Goal: Navigation & Orientation: Find specific page/section

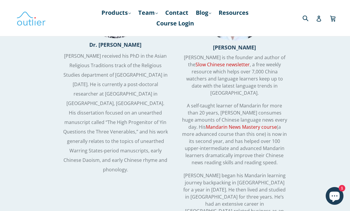
scroll to position [1641, 0]
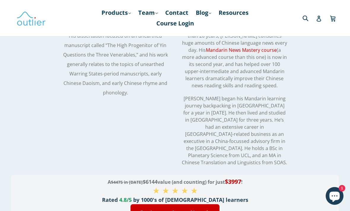
click at [126, 13] on link "Products .cls-1{fill:#231f20} expand" at bounding box center [115, 12] width 35 height 11
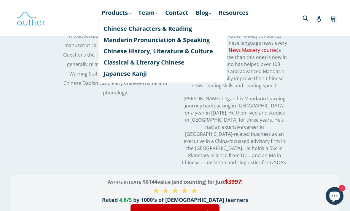
click at [174, 65] on link "Classical & Literary Chinese" at bounding box center [162, 62] width 118 height 11
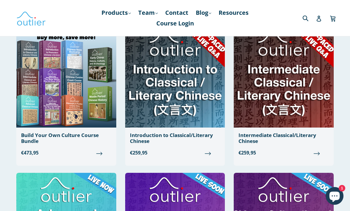
scroll to position [54, 0]
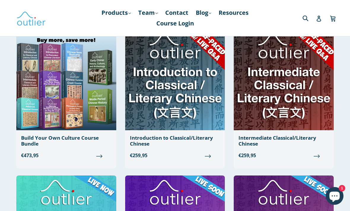
click at [201, 121] on img at bounding box center [175, 79] width 100 height 102
click at [303, 79] on img at bounding box center [284, 79] width 100 height 102
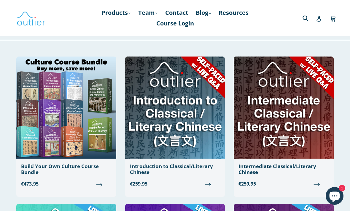
scroll to position [0, 0]
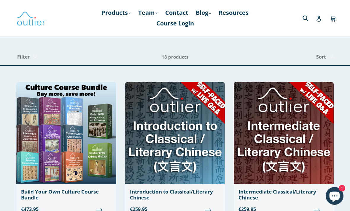
click at [122, 14] on link "Products .cls-1{fill:#231f20} expand" at bounding box center [115, 12] width 35 height 11
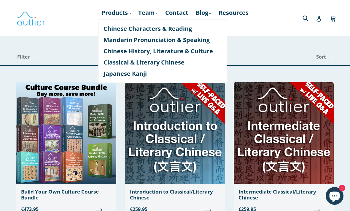
click at [196, 41] on link "Mandarin Pronunciation & Speaking" at bounding box center [162, 39] width 118 height 11
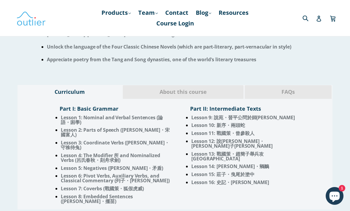
scroll to position [462, 0]
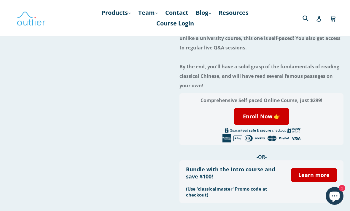
scroll to position [120, 0]
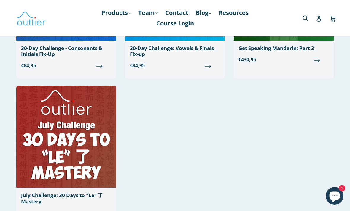
scroll to position [775, 0]
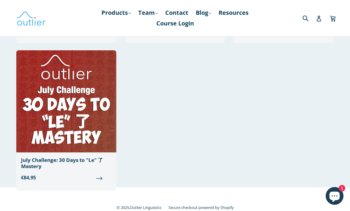
click at [123, 13] on link "Products .cls-1{fill:#231f20} expand" at bounding box center [115, 12] width 35 height 11
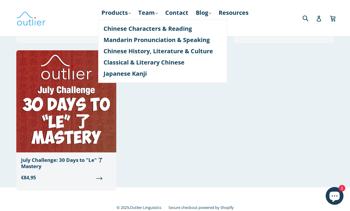
click at [204, 54] on link "Chinese History, Literature & Culture" at bounding box center [162, 51] width 118 height 11
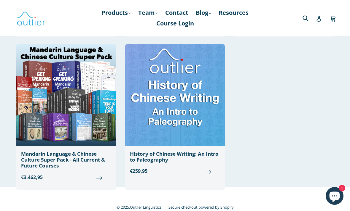
scroll to position [929, 0]
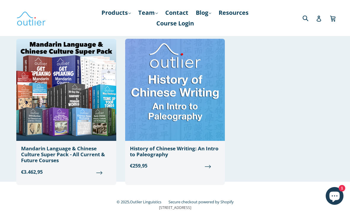
click at [112, 17] on link "Products .cls-1{fill:#231f20} expand" at bounding box center [115, 12] width 35 height 11
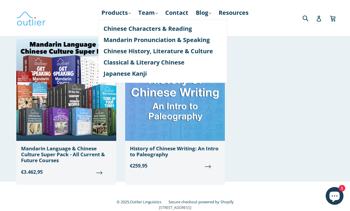
click at [188, 40] on link "Mandarin Pronunciation & Speaking" at bounding box center [162, 39] width 118 height 11
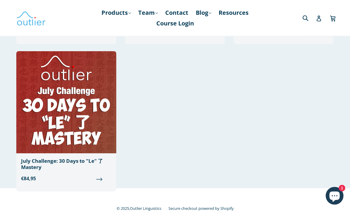
scroll to position [775, 0]
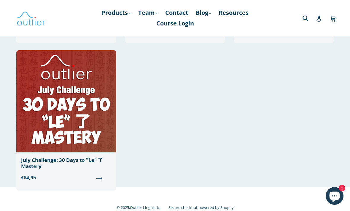
click at [118, 16] on link "Products .cls-1{fill:#231f20} expand" at bounding box center [115, 12] width 35 height 11
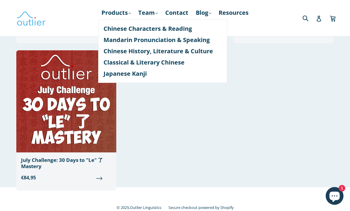
click at [196, 56] on link "Chinese History, Literature & Culture" at bounding box center [162, 51] width 118 height 11
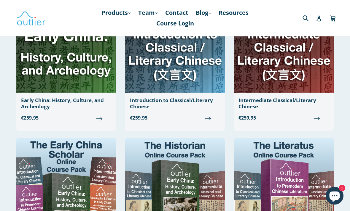
scroll to position [534, 0]
click at [208, 18] on link "Blog .cls-1{fill:#231f20} expand" at bounding box center [203, 12] width 21 height 11
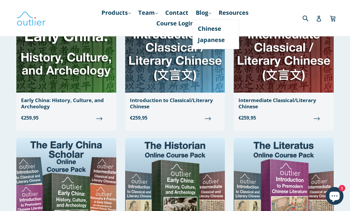
click at [216, 32] on link "Chinese" at bounding box center [216, 28] width 36 height 11
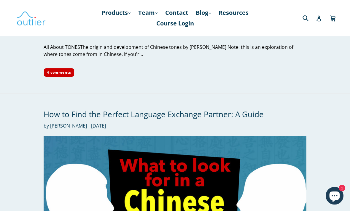
scroll to position [1223, 0]
click at [209, 12] on link "Blog .cls-1{fill:#231f20} expand" at bounding box center [203, 12] width 21 height 11
click at [238, 13] on link "Resources" at bounding box center [233, 12] width 36 height 11
